Goal: Check status: Check status

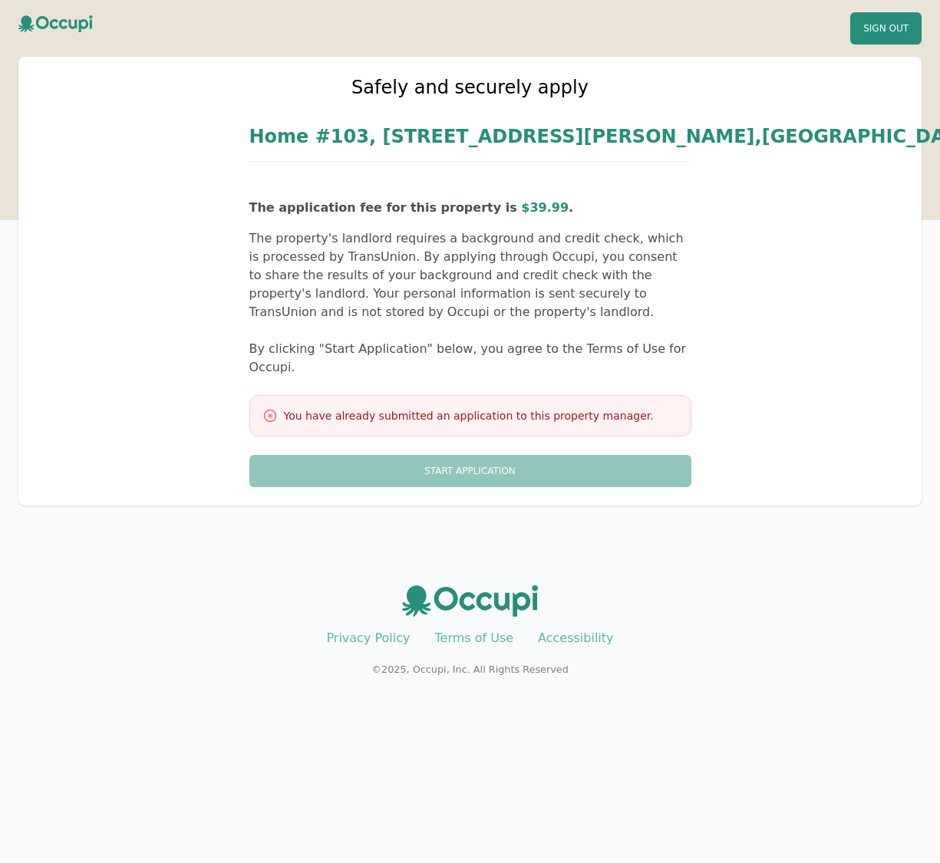
click at [74, 25] on icon at bounding box center [55, 28] width 75 height 27
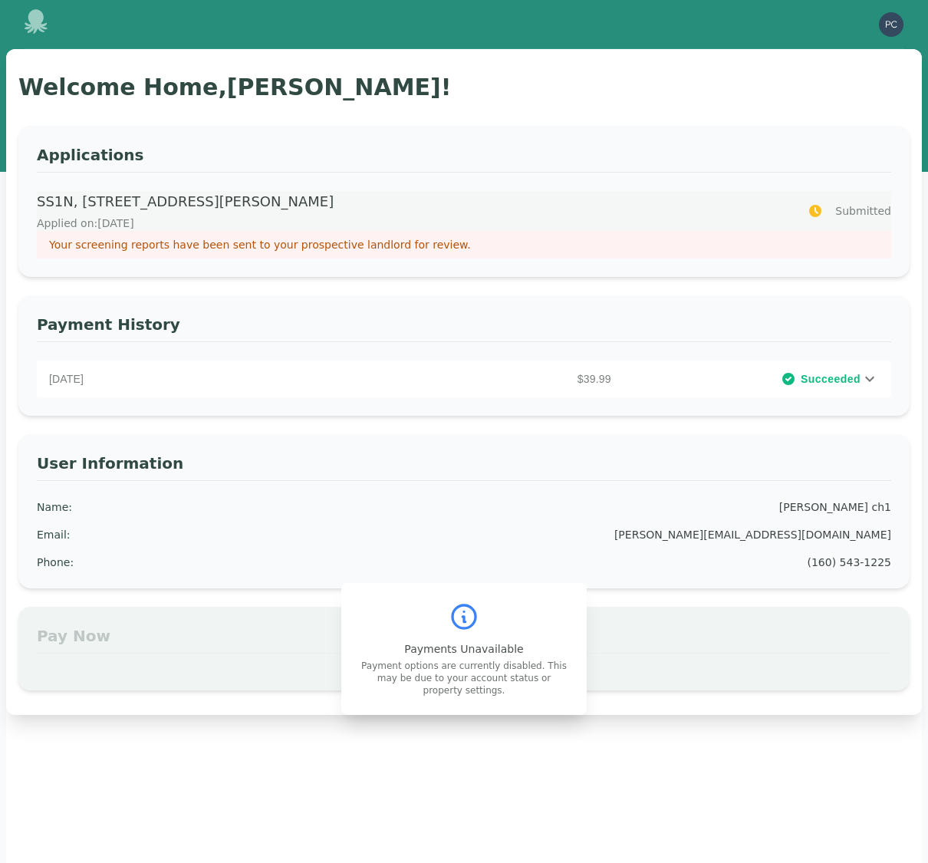
click at [283, 232] on div "Your screening reports have been sent to your prospective landlord for review." at bounding box center [464, 245] width 855 height 28
